Goal: Task Accomplishment & Management: Complete application form

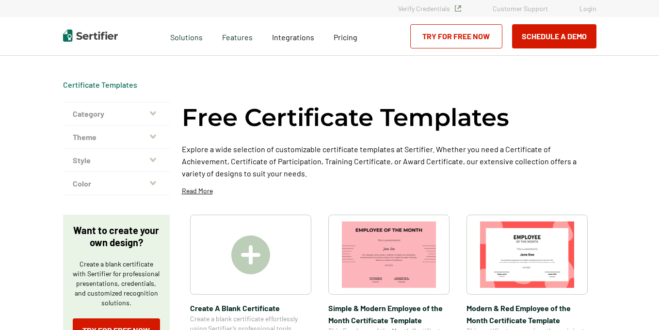
scroll to position [72, 0]
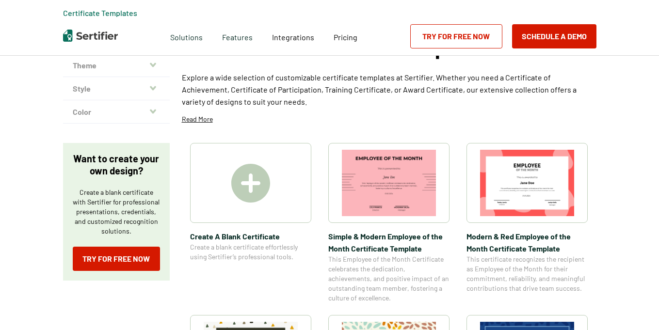
click at [261, 179] on img at bounding box center [250, 183] width 39 height 39
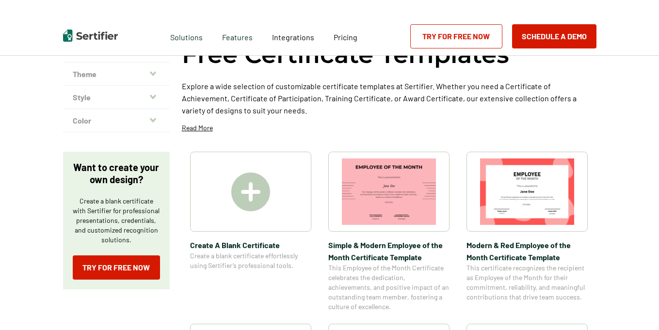
scroll to position [64, 0]
click at [261, 196] on img at bounding box center [250, 191] width 39 height 39
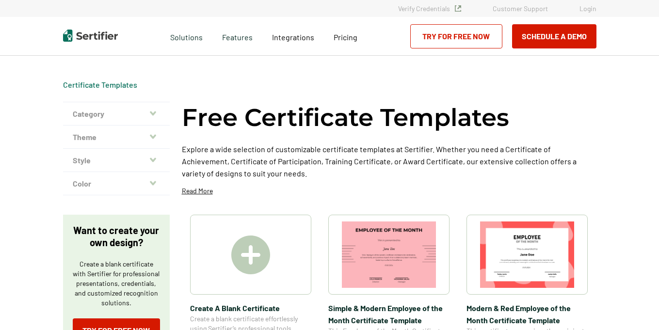
scroll to position [72, 0]
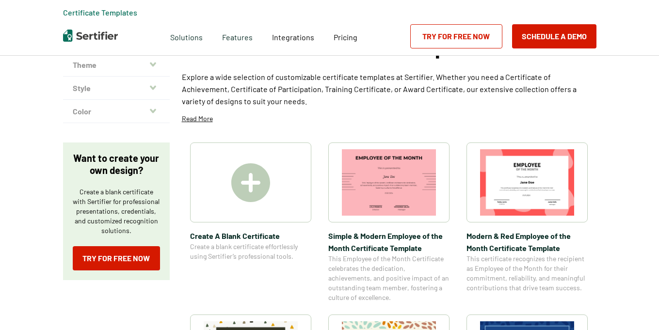
click at [252, 179] on img at bounding box center [250, 182] width 39 height 39
click at [265, 182] on img at bounding box center [250, 182] width 39 height 39
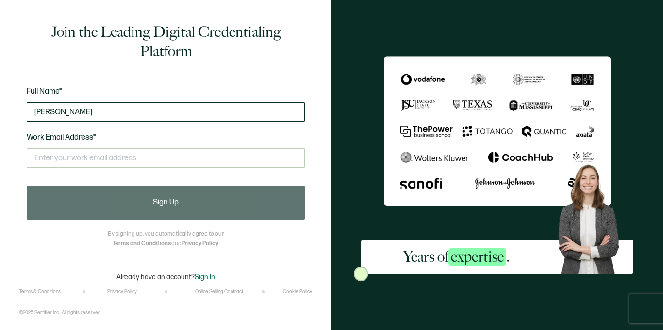
type input "[PERSON_NAME]"
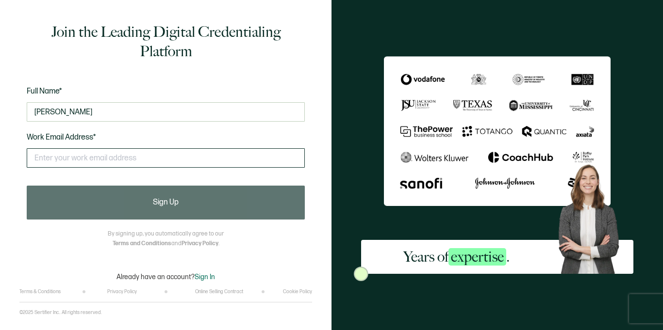
type input "[PERSON_NAME]"
click at [114, 155] on input "text" at bounding box center [166, 157] width 278 height 19
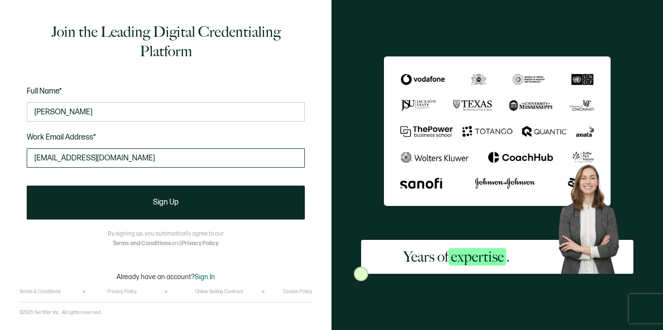
type input "[EMAIL_ADDRESS][DOMAIN_NAME]"
